Goal: Transaction & Acquisition: Purchase product/service

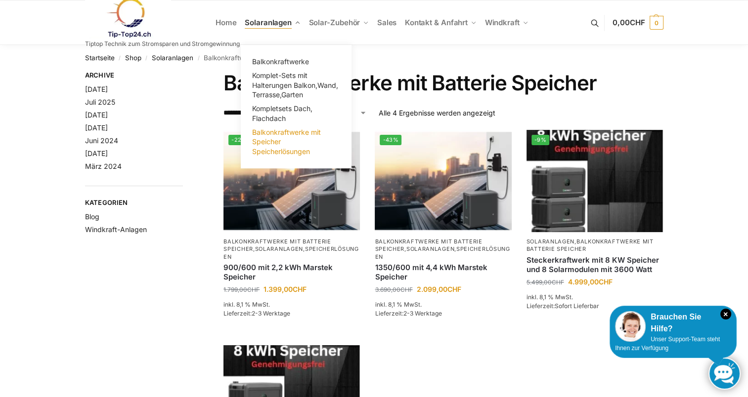
click at [272, 134] on span "Balkonkraftwerke mit Speicher Speicherlösungen" at bounding box center [286, 142] width 69 height 28
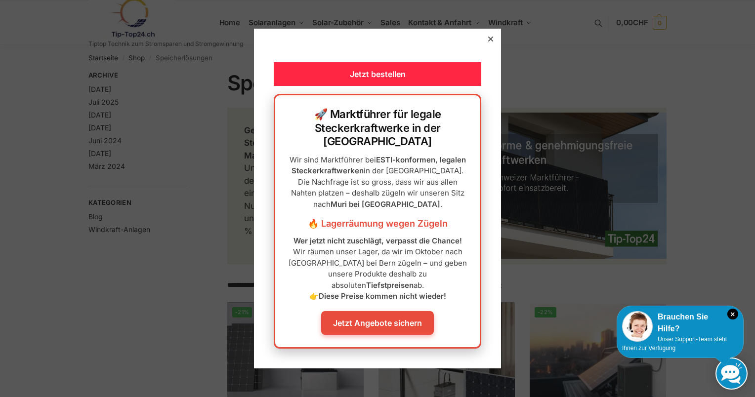
click at [393, 311] on link "Jetzt Angebote sichern" at bounding box center [377, 323] width 113 height 24
click at [486, 44] on div at bounding box center [490, 39] width 9 height 9
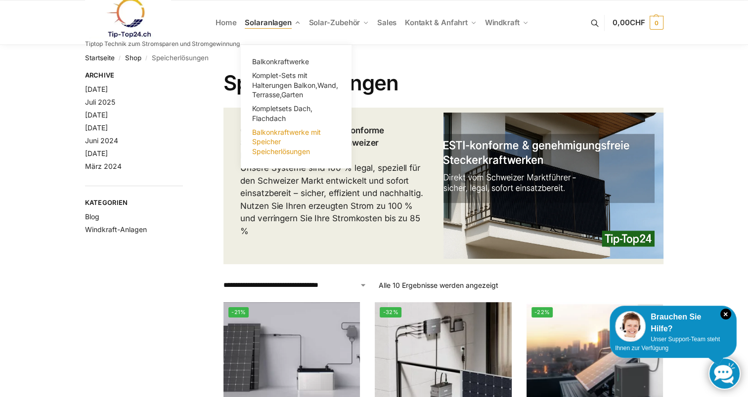
click at [277, 141] on span "Balkonkraftwerke mit Speicher Speicherlösungen" at bounding box center [286, 142] width 69 height 28
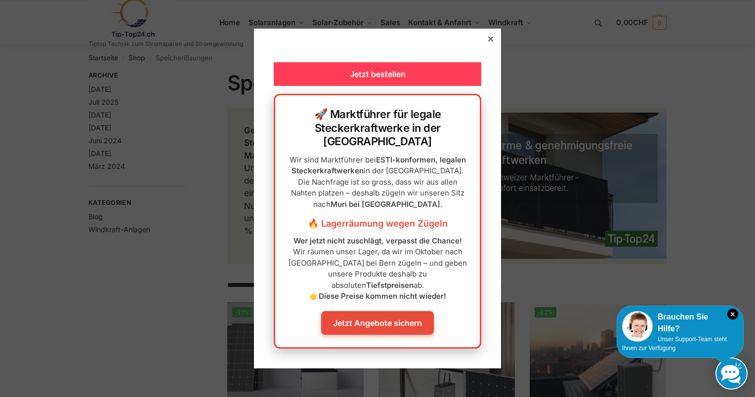
click at [414, 86] on div "Jetzt bestellen" at bounding box center [378, 74] width 208 height 24
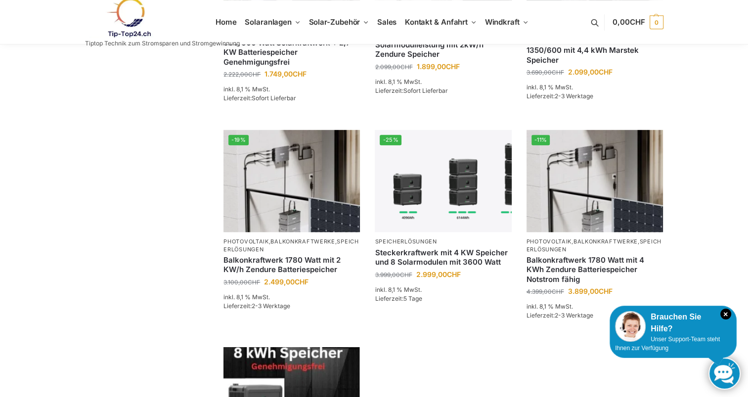
scroll to position [624, 0]
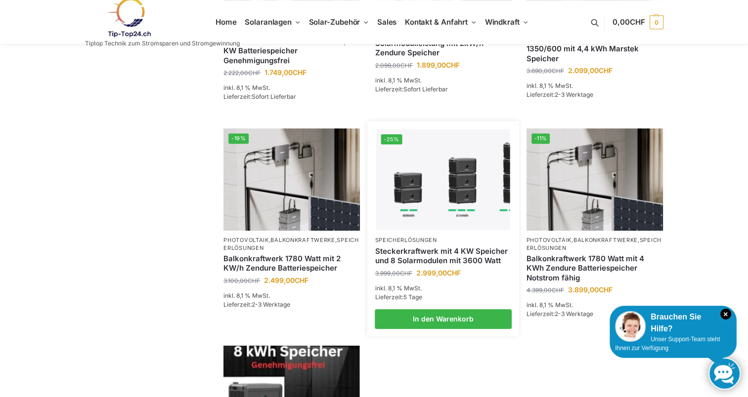
click at [427, 247] on link "Steckerkraftwerk mit 4 KW Speicher und 8 Solarmodulen mit 3600 Watt" at bounding box center [443, 256] width 136 height 19
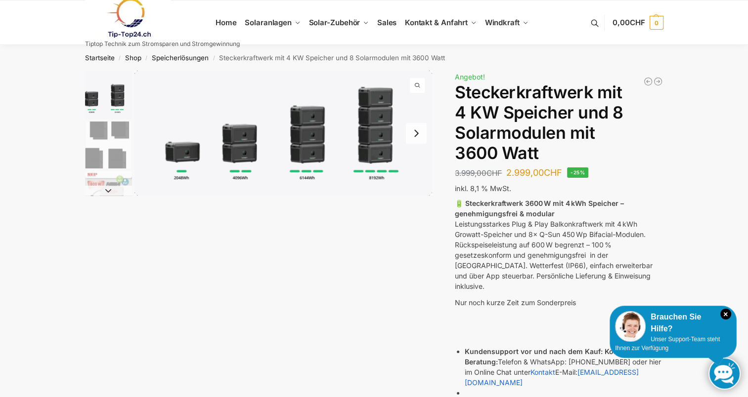
click at [122, 136] on img "2 / 9" at bounding box center [108, 145] width 47 height 47
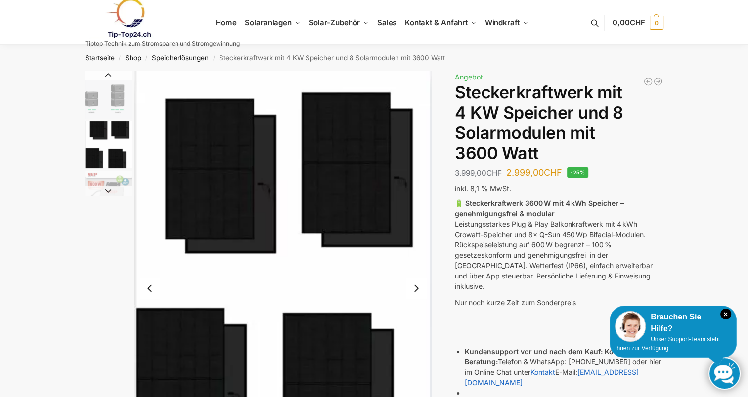
click at [122, 136] on img "2 / 9" at bounding box center [108, 145] width 47 height 47
